Goal: Task Accomplishment & Management: Manage account settings

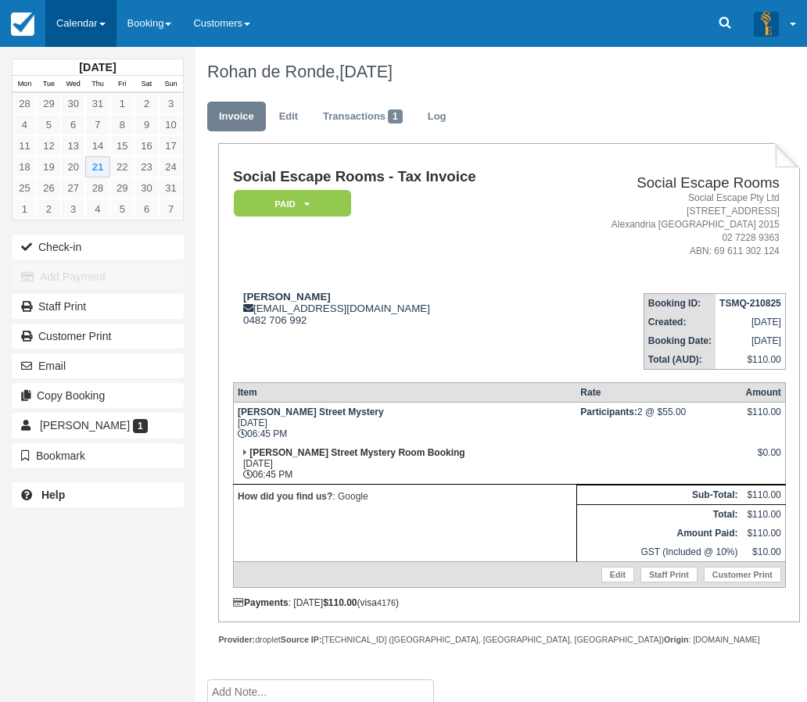
click at [91, 20] on link "Calendar" at bounding box center [80, 23] width 71 height 47
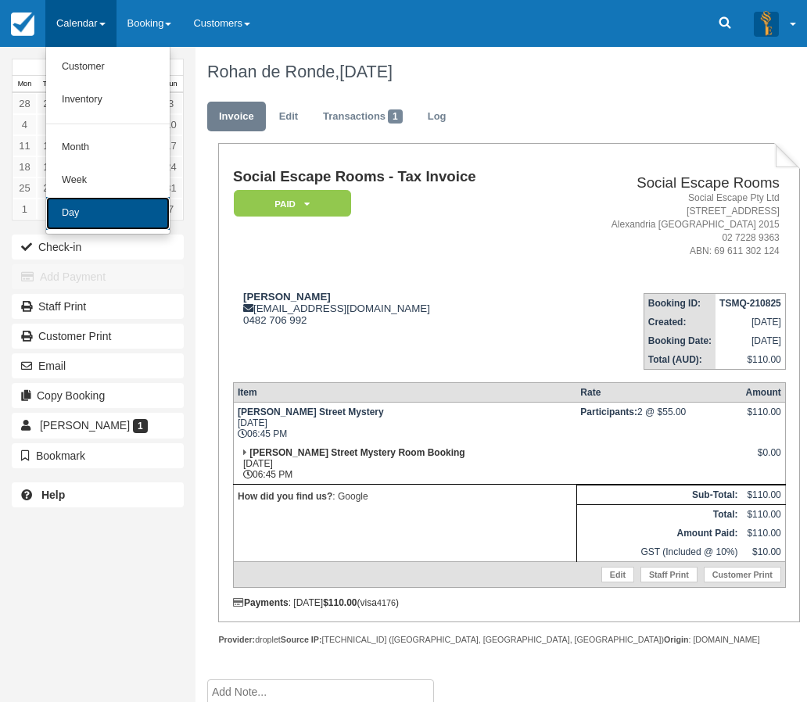
click at [76, 211] on link "Day" at bounding box center [108, 213] width 124 height 33
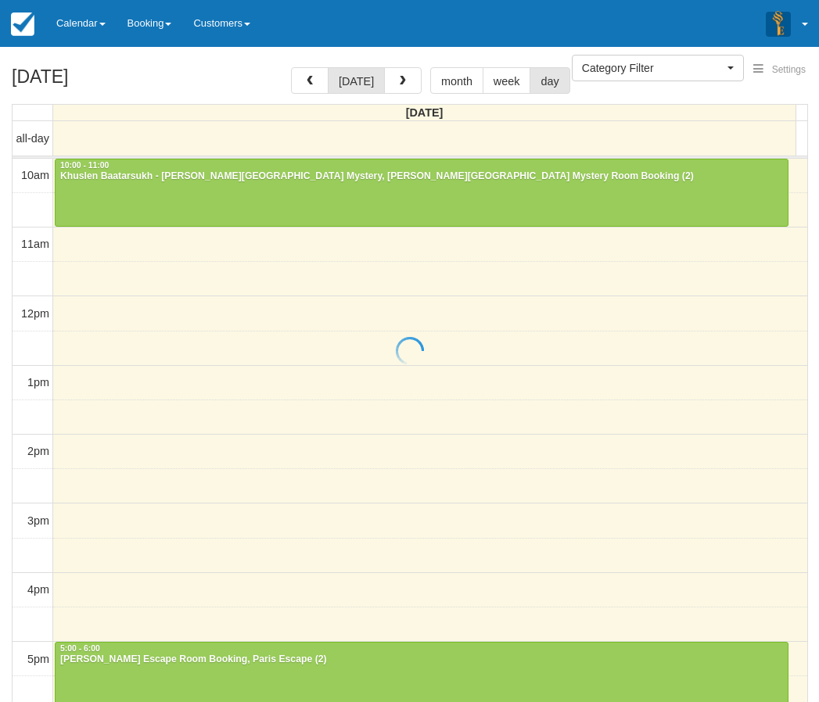
select select
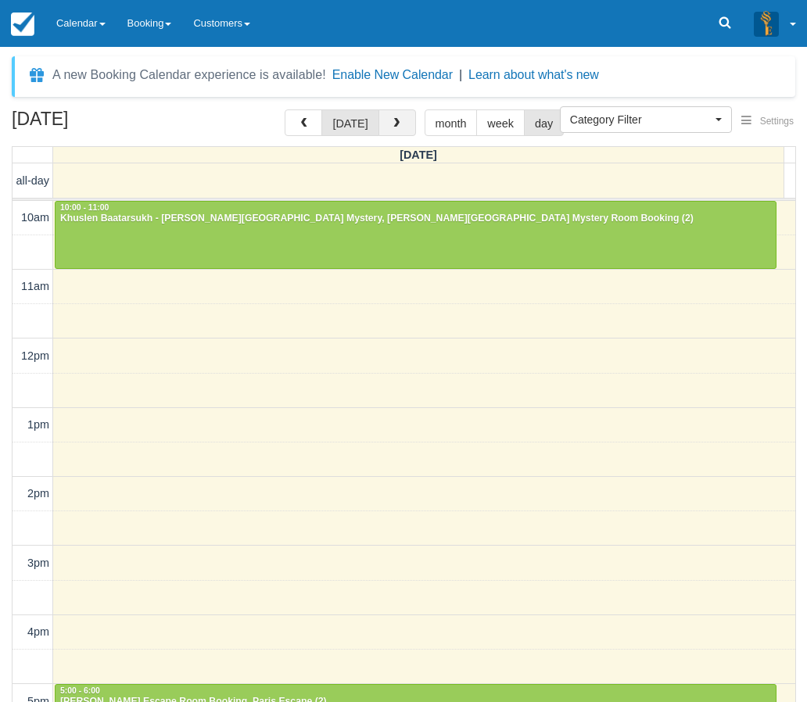
click at [391, 123] on span "button" at bounding box center [396, 123] width 11 height 11
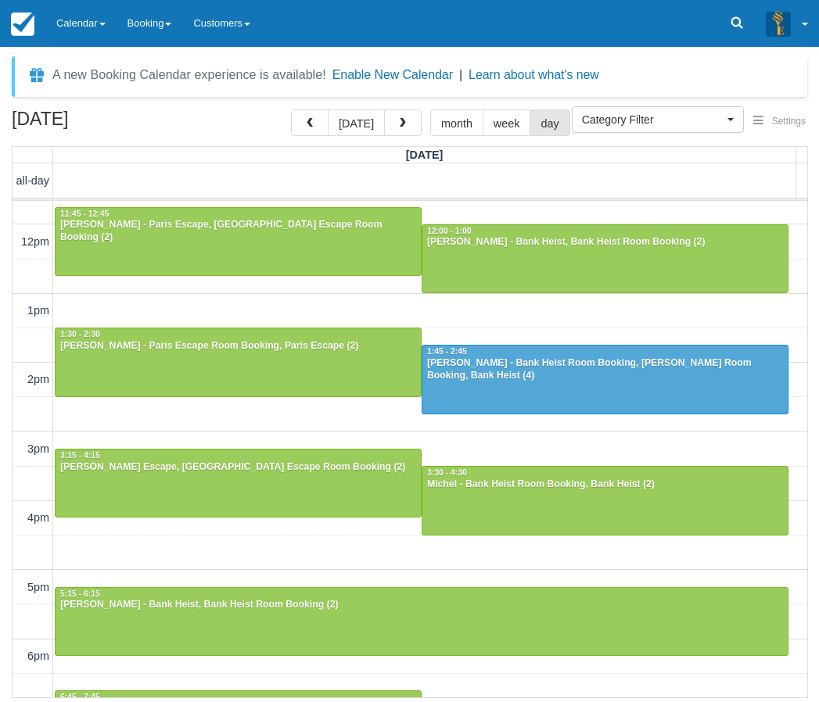
scroll to position [53, 0]
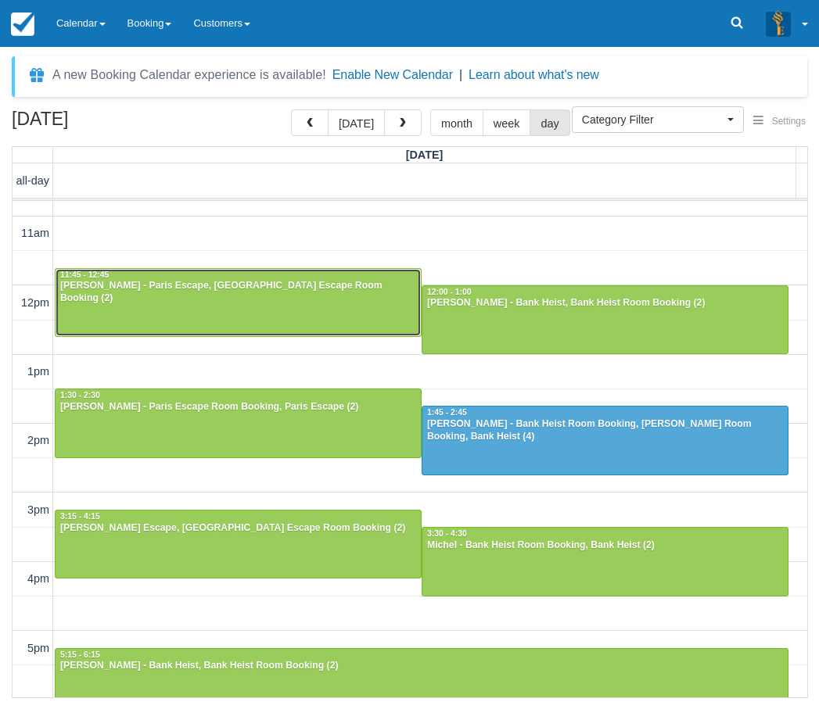
click at [207, 302] on div at bounding box center [238, 302] width 365 height 67
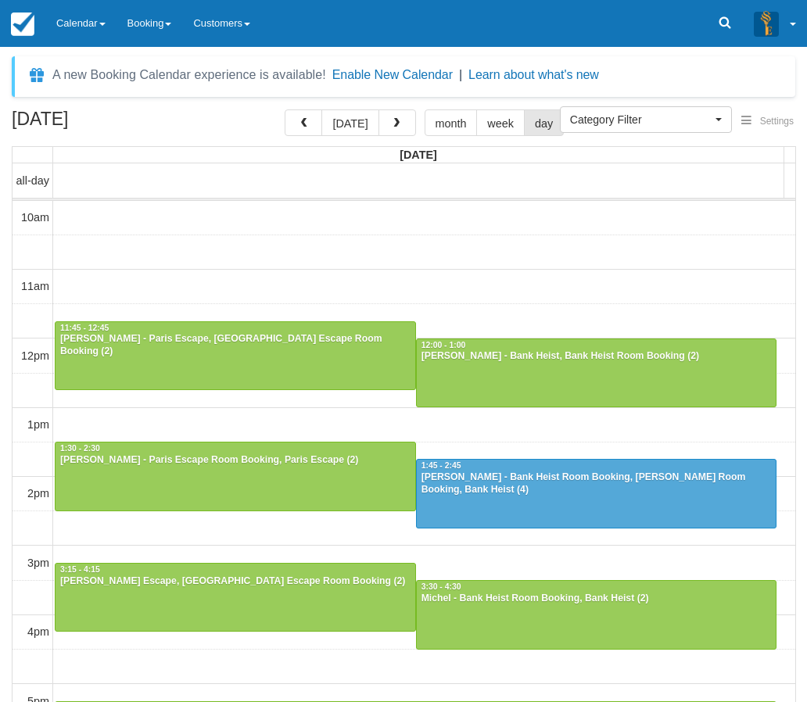
select select
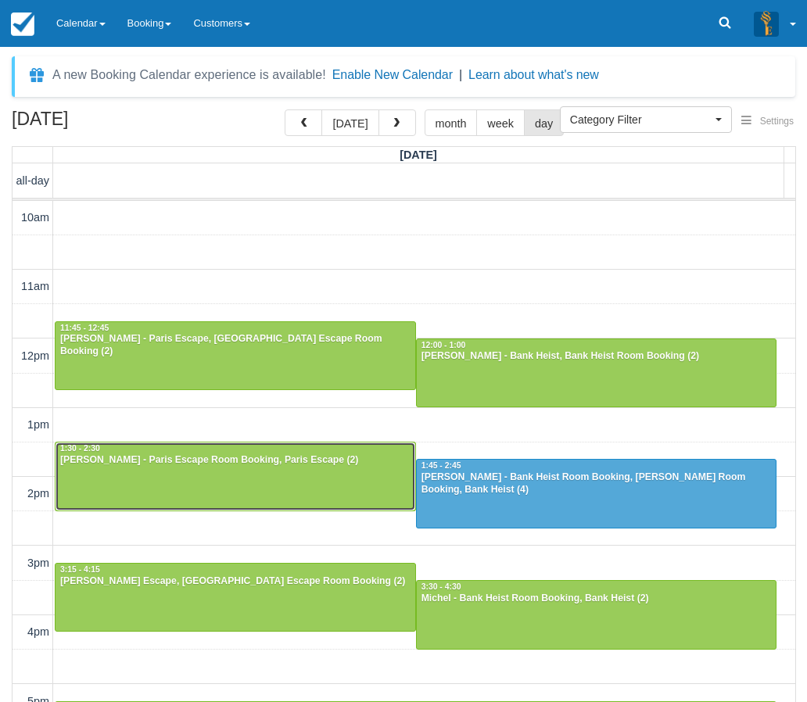
click at [199, 468] on div at bounding box center [236, 476] width 360 height 67
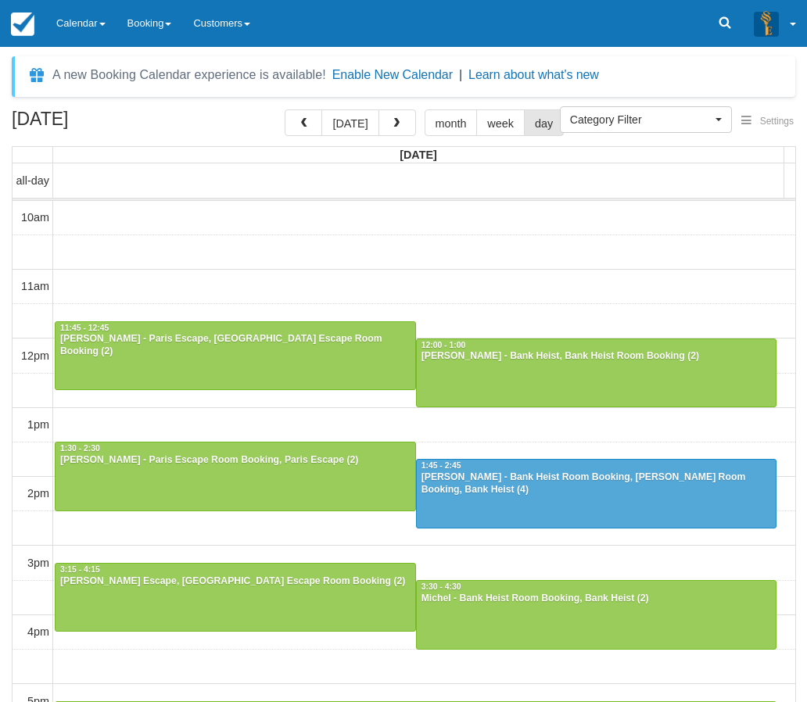
select select
click at [134, 599] on div at bounding box center [236, 597] width 360 height 67
select select
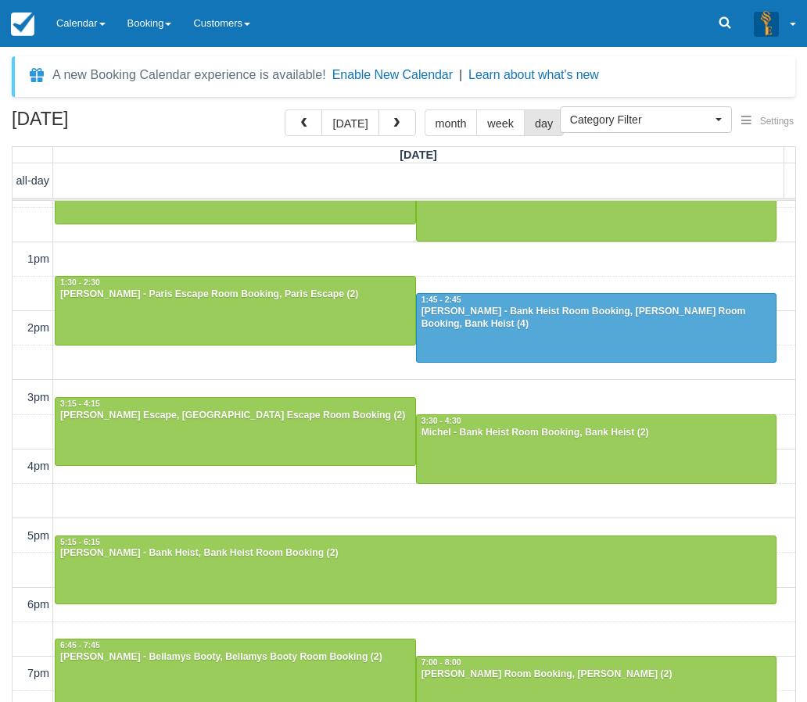
scroll to position [316, 0]
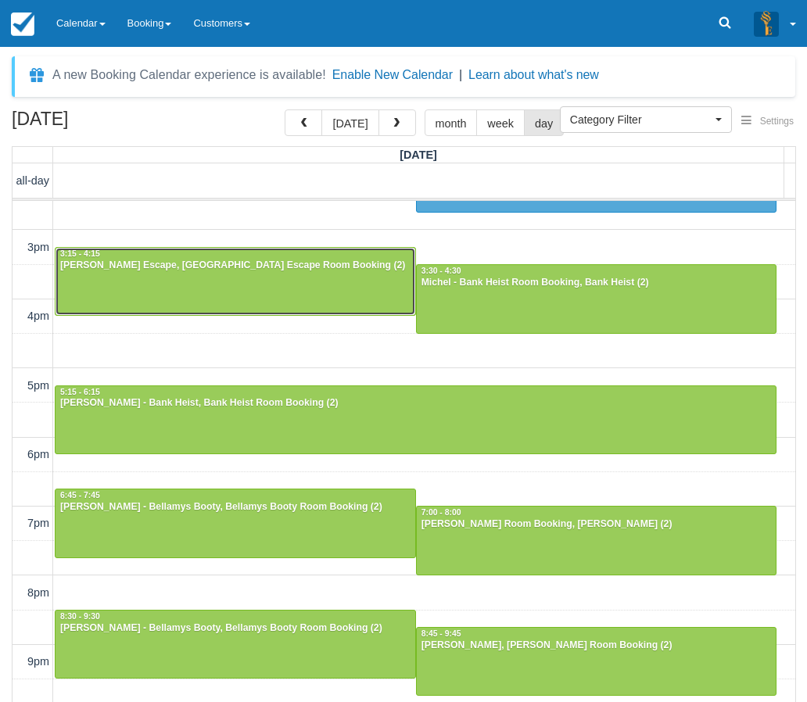
click at [216, 291] on div at bounding box center [236, 281] width 360 height 67
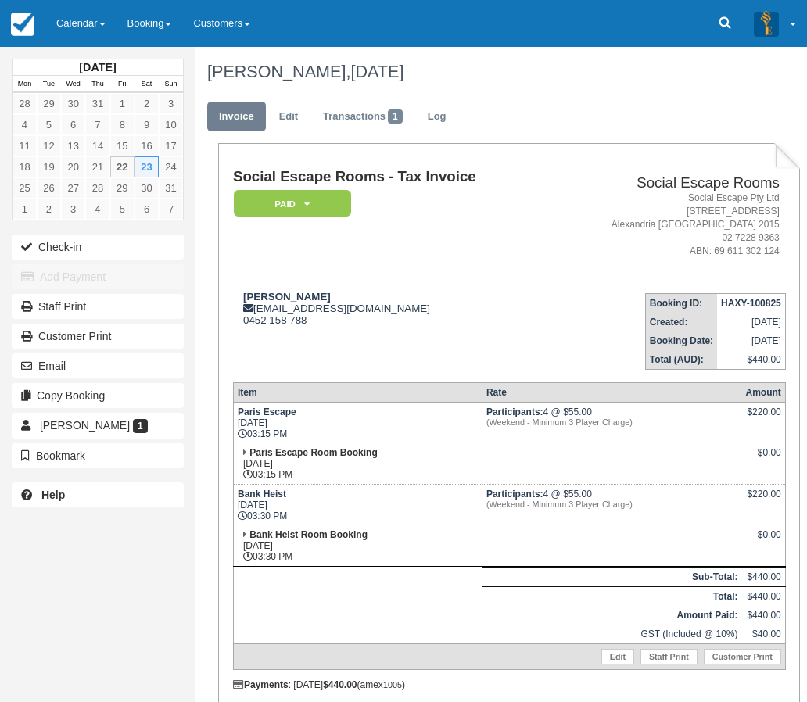
scroll to position [101, 0]
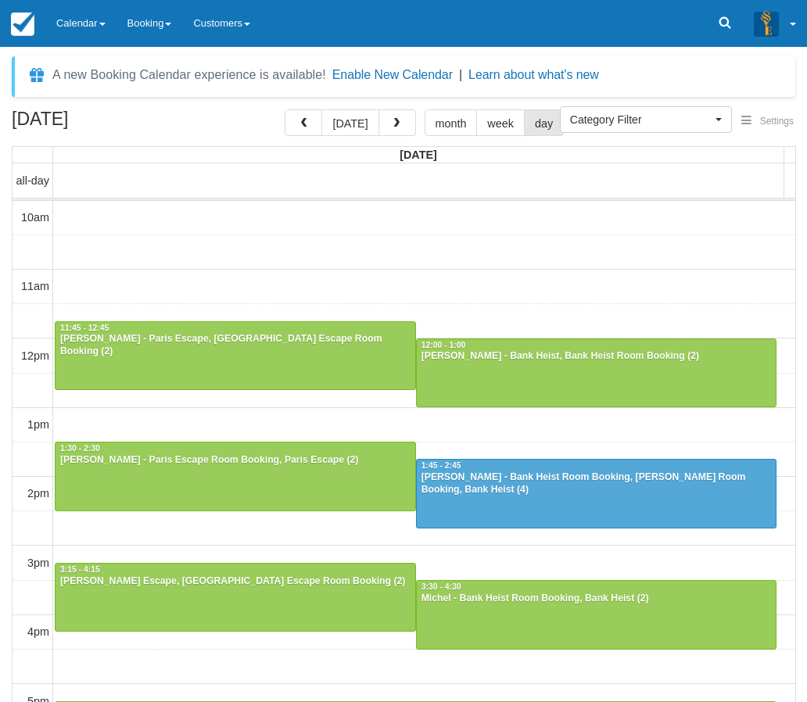
select select
click at [85, 25] on link "Calendar" at bounding box center [80, 23] width 71 height 47
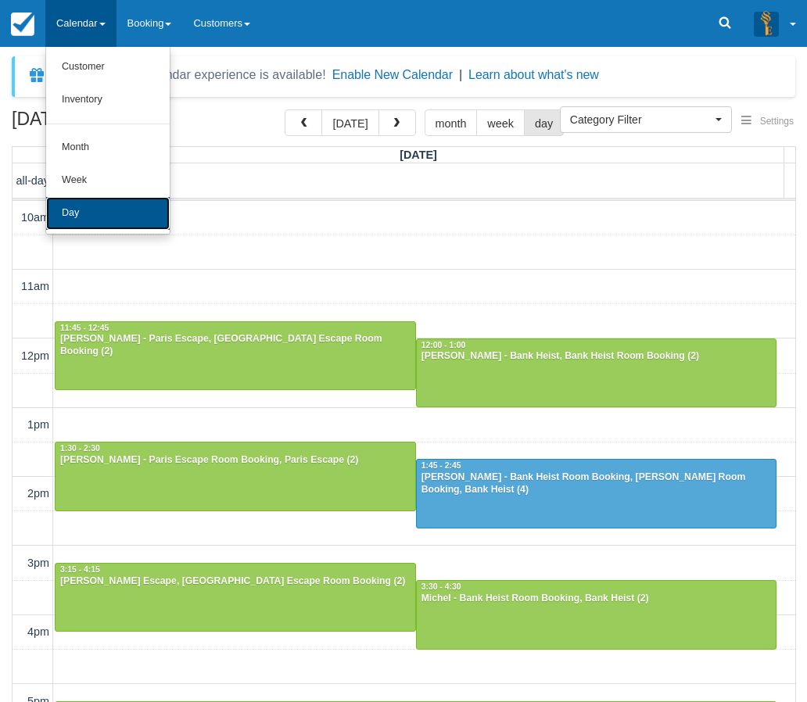
click at [89, 209] on link "Day" at bounding box center [108, 213] width 124 height 33
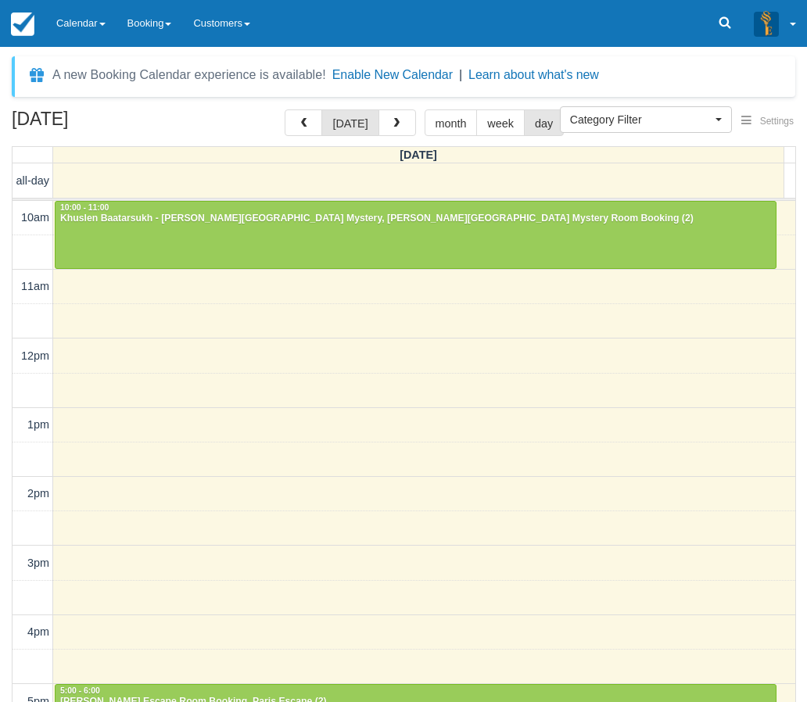
select select
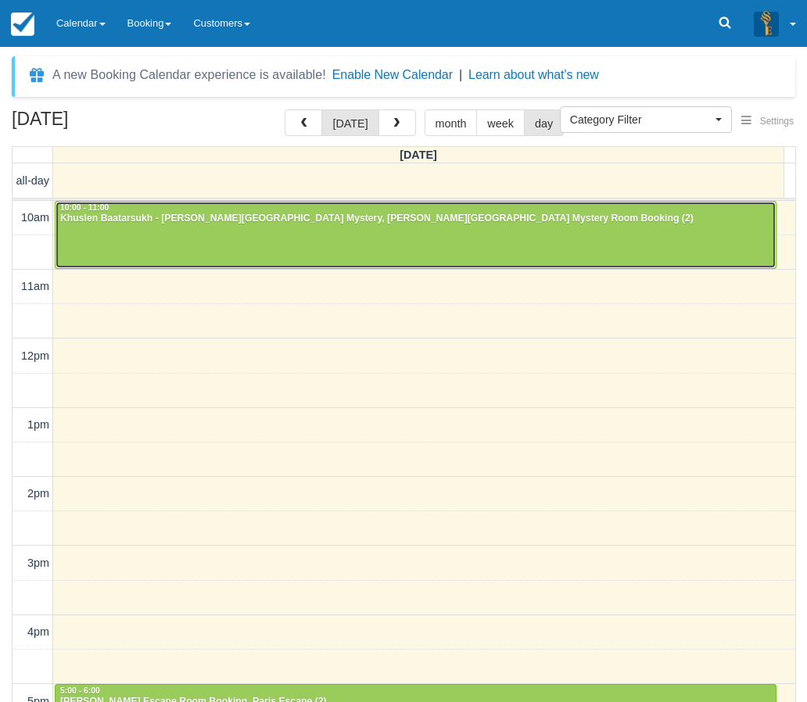
click at [133, 215] on div "Khuslen Baatarsukh - Baker Street Mystery, Baker Street Mystery Room Booking (2)" at bounding box center [415, 219] width 712 height 13
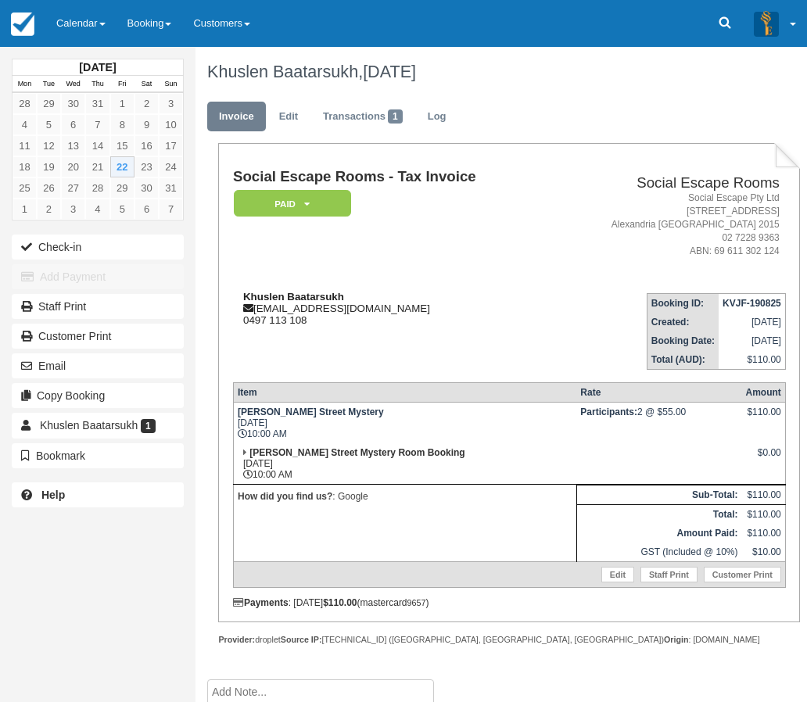
click at [375, 292] on div "Khuslen Baatarsukh [EMAIL_ADDRESS][DOMAIN_NAME] 0497 113 108" at bounding box center [391, 308] width 317 height 35
drag, startPoint x: 347, startPoint y: 297, endPoint x: 246, endPoint y: 296, distance: 101.7
click at [246, 296] on div "Khuslen Baatarsukh [EMAIL_ADDRESS][DOMAIN_NAME] 0497 113 108" at bounding box center [391, 308] width 317 height 35
copy strong "Khuslen Baatarsukh"
click at [16, 567] on div "[DATE] Mon Tue Wed Thu Fri Sat Sun 28 29 30 31 1 2 3 4 5 6 7 8 9 10 11 12 13 14…" at bounding box center [97, 351] width 195 height 702
